Goal: Find specific page/section: Find specific page/section

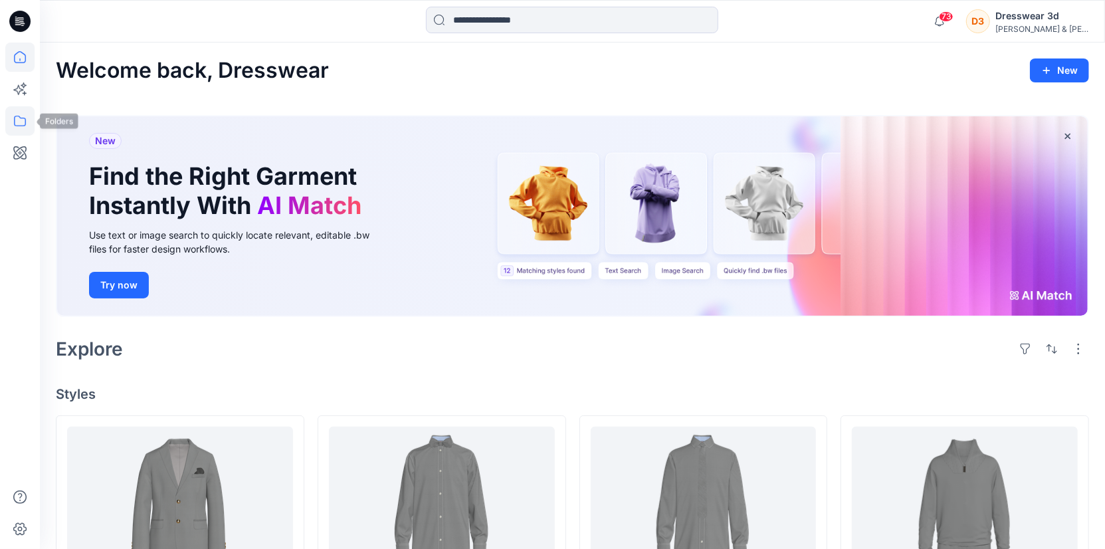
click at [11, 126] on icon at bounding box center [19, 120] width 29 height 29
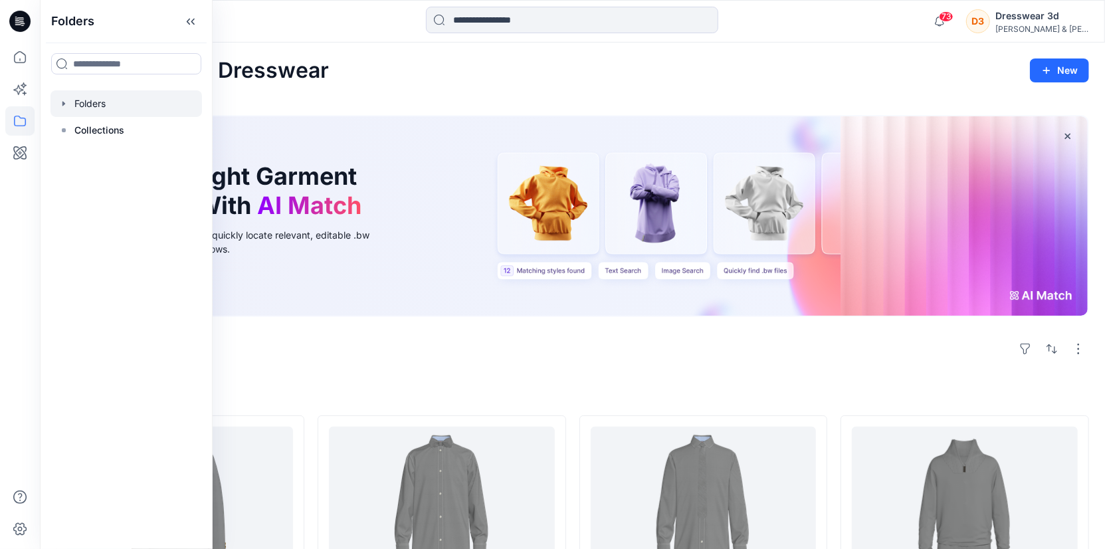
click at [105, 100] on div at bounding box center [125, 103] width 151 height 27
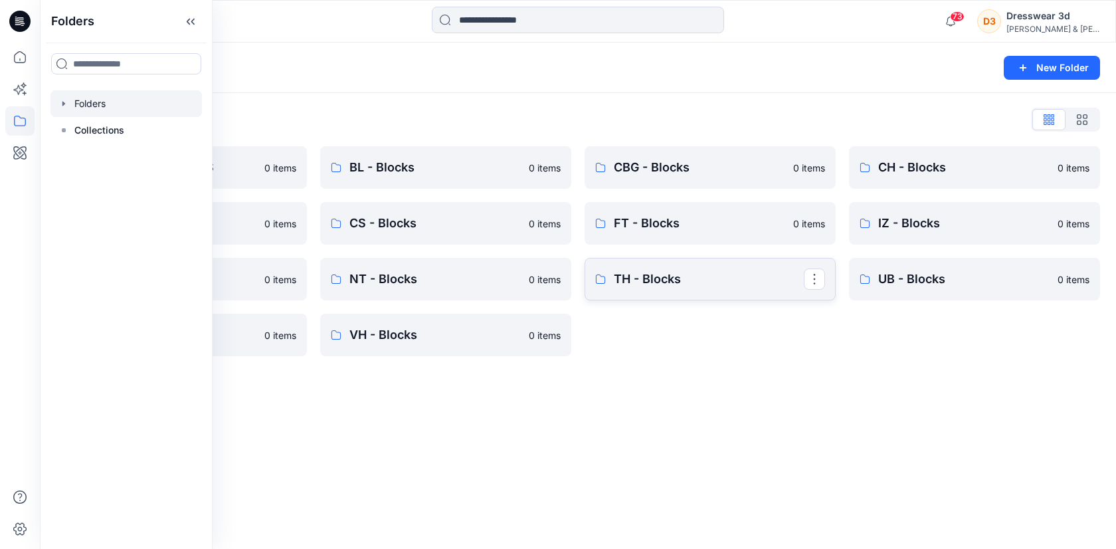
click at [649, 284] on p "TH - Blocks" at bounding box center [709, 279] width 190 height 19
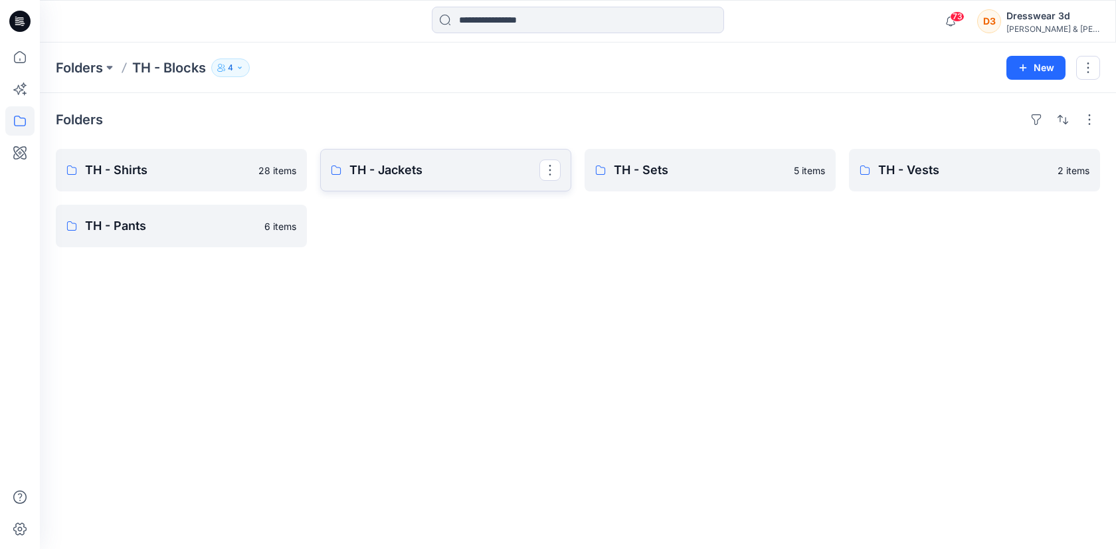
click at [389, 170] on p "TH - Jackets" at bounding box center [444, 170] width 190 height 19
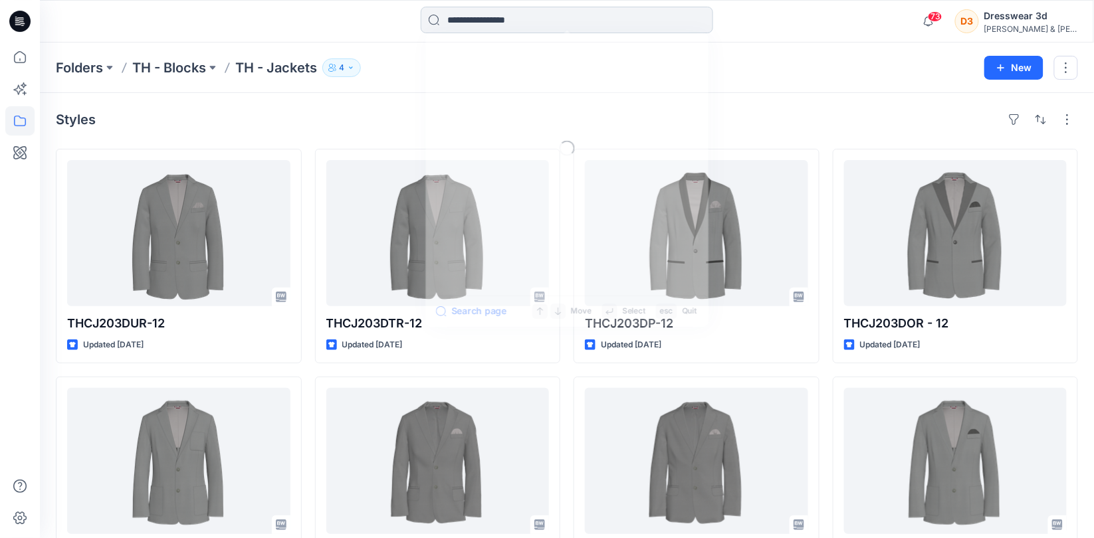
click at [522, 14] on input at bounding box center [567, 20] width 292 height 27
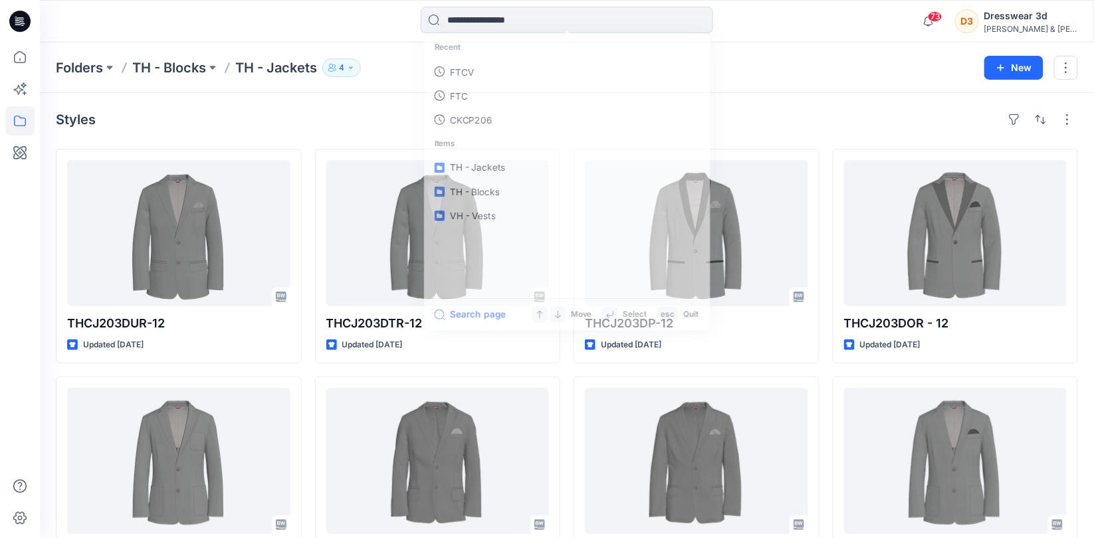
click at [368, 38] on div "Recent FTCV FTC CKCP206 Items TH - Jackets TH - Blocks VH - Vests Search page M…" at bounding box center [567, 21] width 1054 height 43
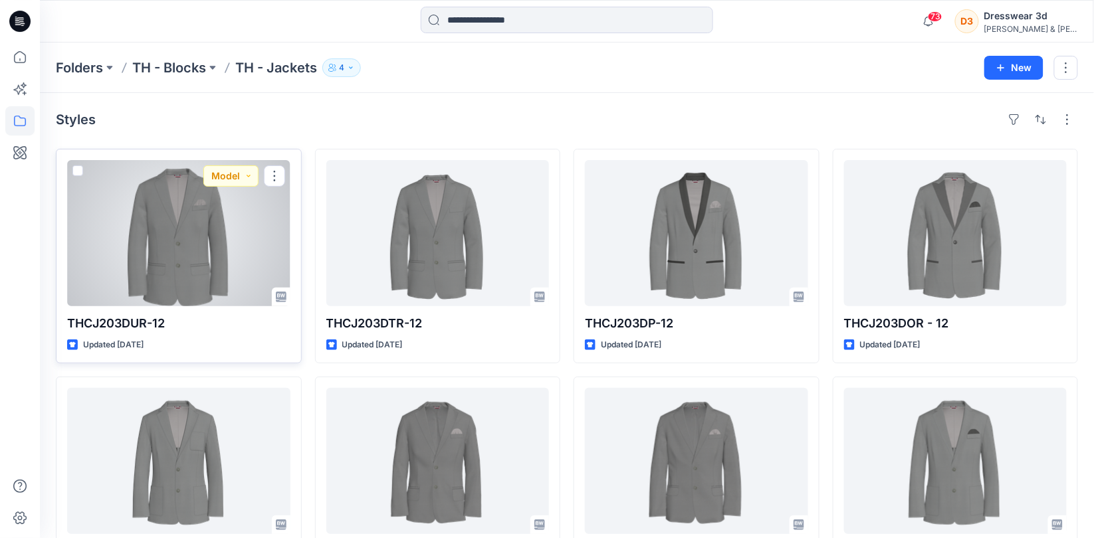
click at [136, 324] on p "THCJ203DUR-12" at bounding box center [178, 323] width 223 height 19
click at [205, 207] on div at bounding box center [178, 233] width 223 height 146
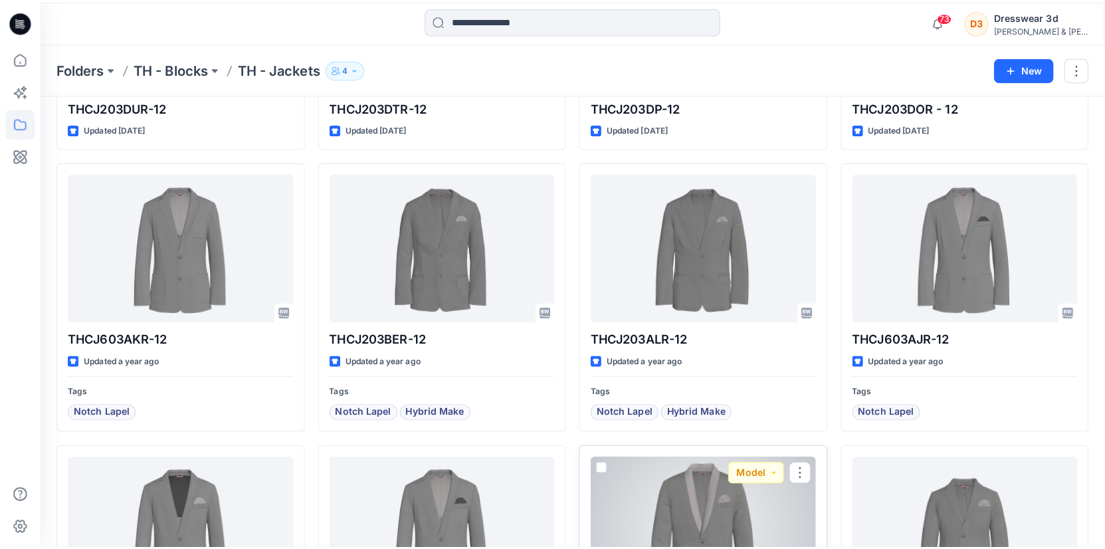
scroll to position [216, 0]
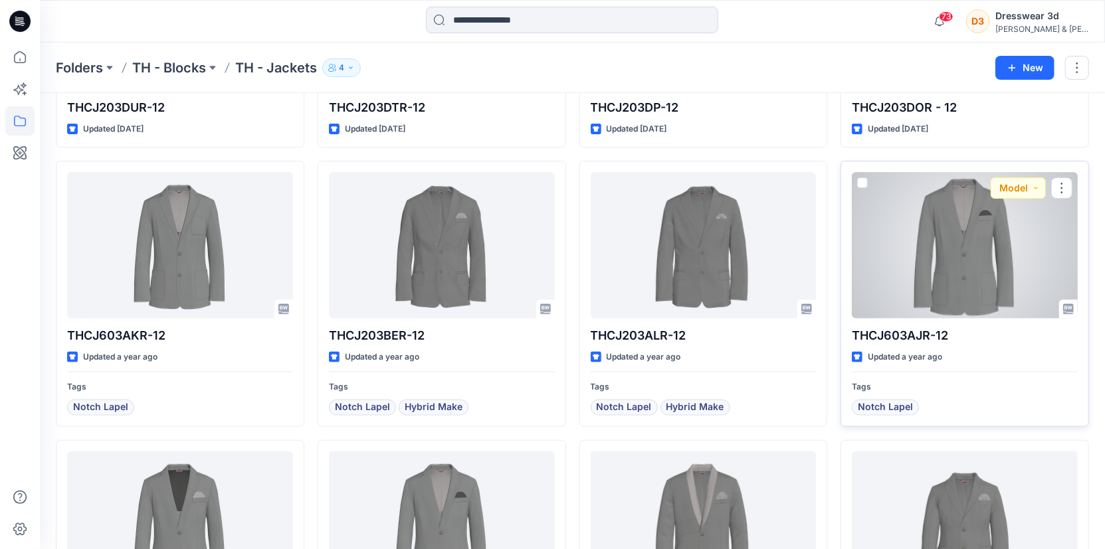
click at [979, 237] on div at bounding box center [965, 245] width 226 height 146
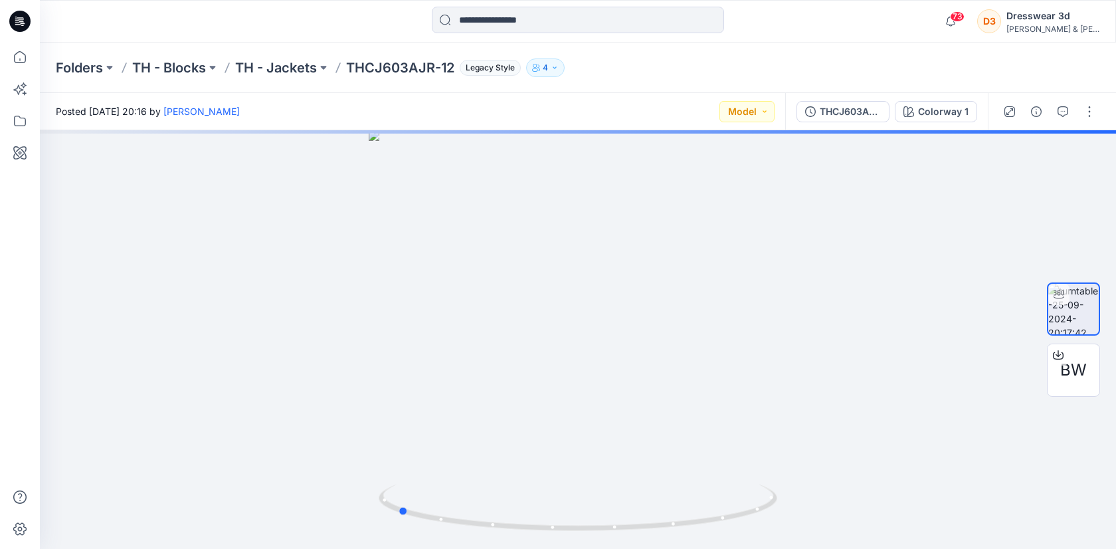
drag, startPoint x: 1113, startPoint y: 179, endPoint x: 1382, endPoint y: 182, distance: 268.4
click at [1104, 182] on html "73 Notifications [PERSON_NAME] shared VHCJ405AMR-12 in VH - Jackets (Unknown) […" at bounding box center [558, 274] width 1116 height 549
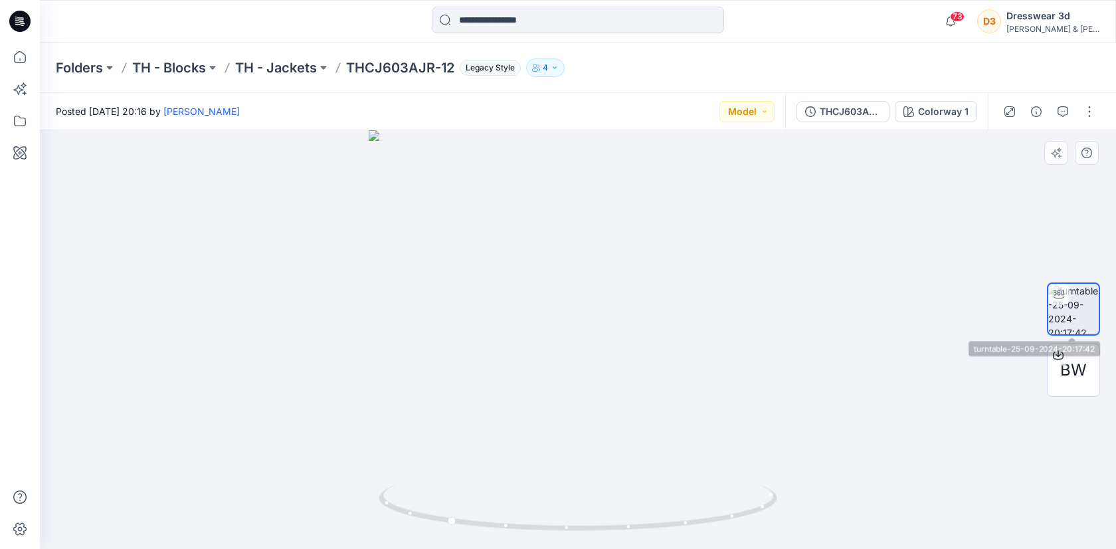
click at [1068, 310] on img at bounding box center [1073, 309] width 50 height 50
click at [1092, 274] on div "BW" at bounding box center [1073, 340] width 53 height 256
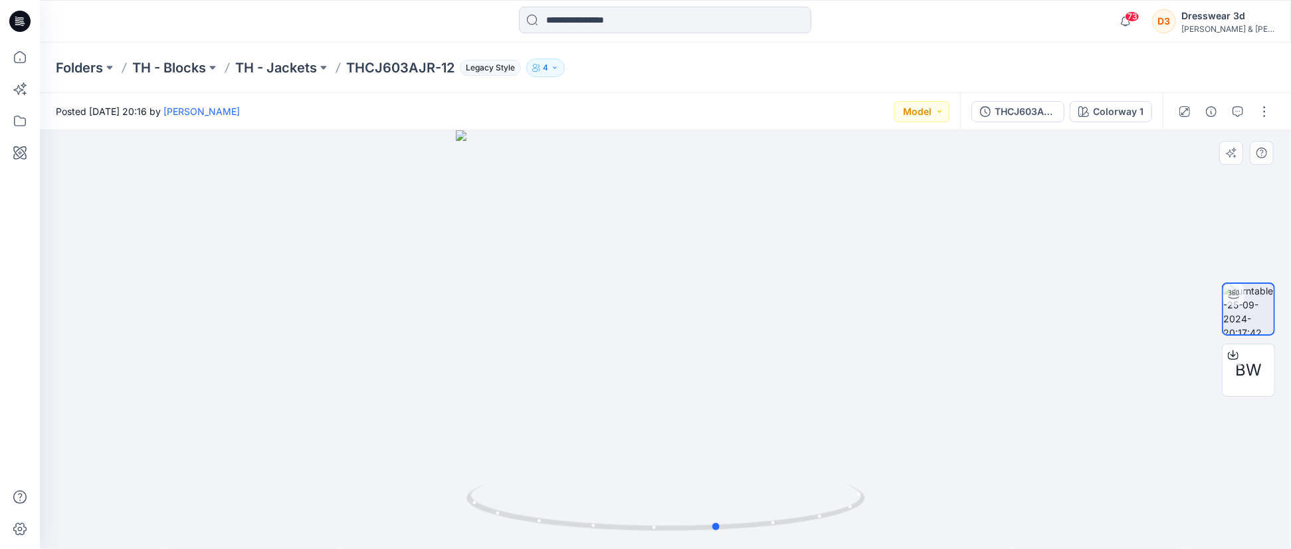
drag, startPoint x: 628, startPoint y: 474, endPoint x: 809, endPoint y: 467, distance: 180.9
click at [809, 467] on div at bounding box center [665, 339] width 1251 height 419
